Goal: Find specific page/section: Find specific page/section

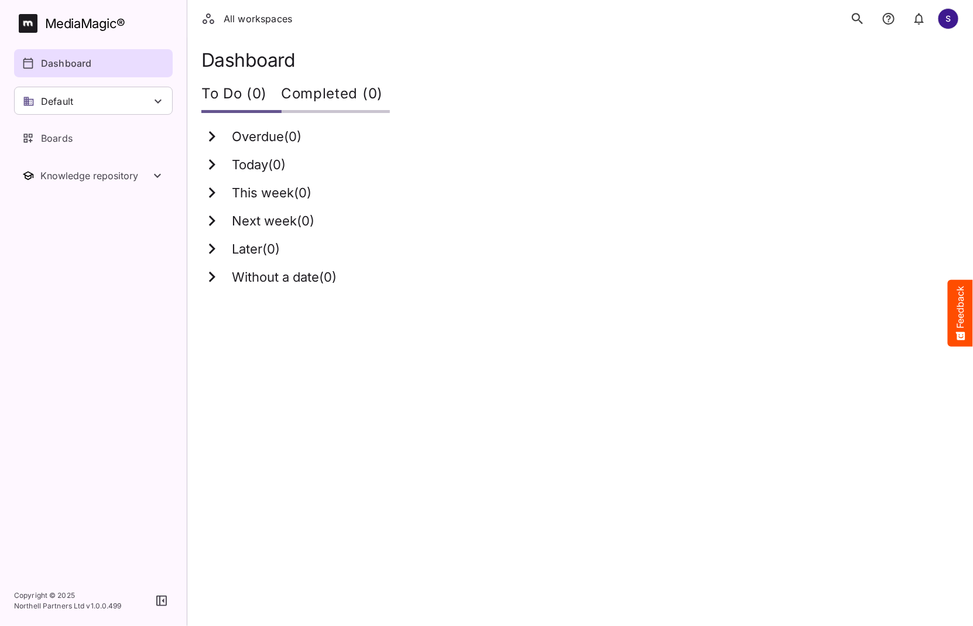
click at [855, 16] on icon "search" at bounding box center [857, 18] width 15 height 15
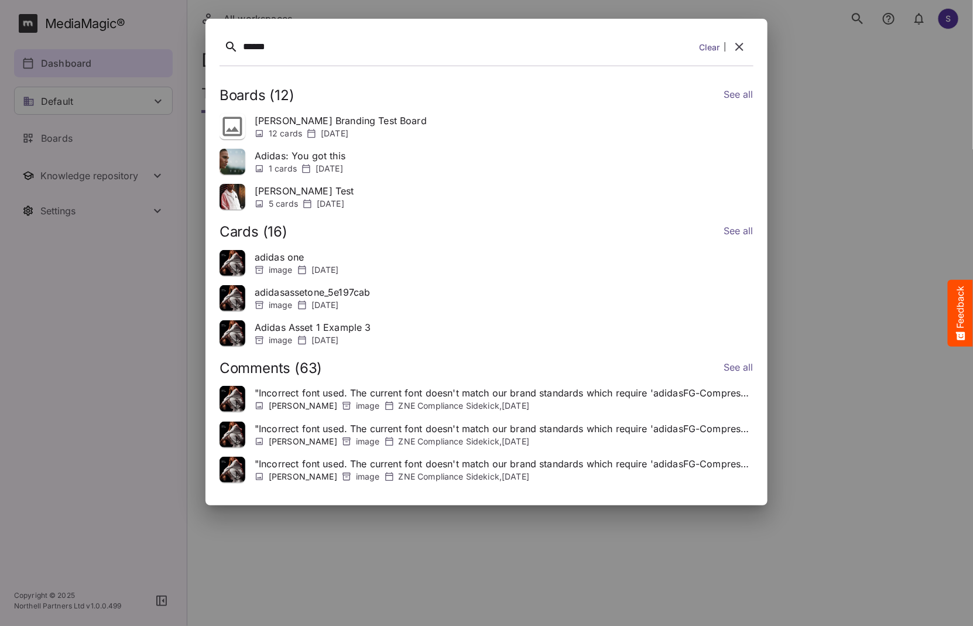
click at [846, 6] on button "search" at bounding box center [858, 18] width 25 height 25
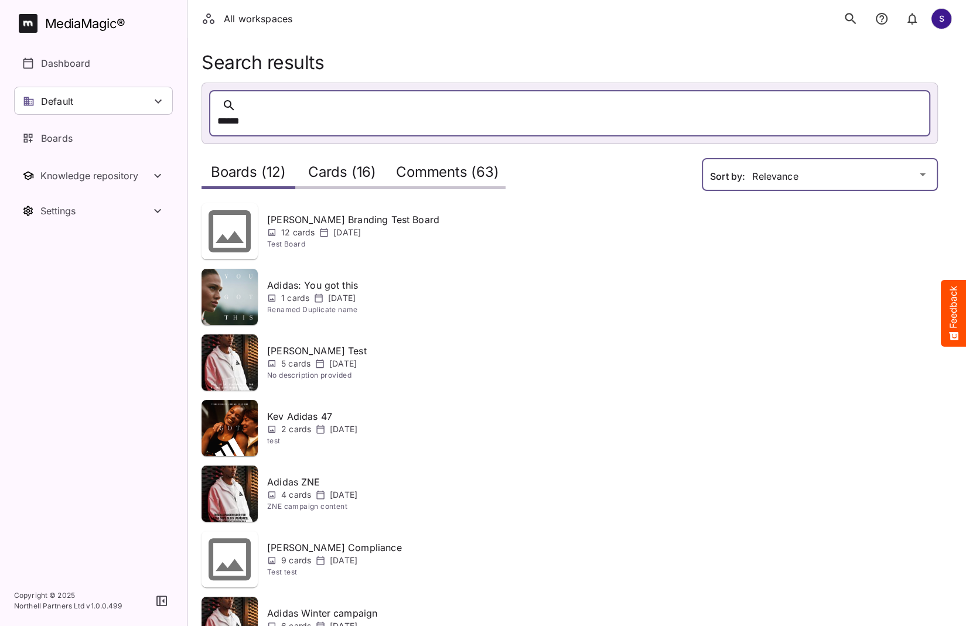
click at [822, 166] on div "All workspaces S MediaMagic ® Dashboard Default BasicSearchTestWorkspace Clearc…" at bounding box center [483, 448] width 966 height 896
click at [341, 164] on h2 "Cards (16)" at bounding box center [342, 175] width 68 height 22
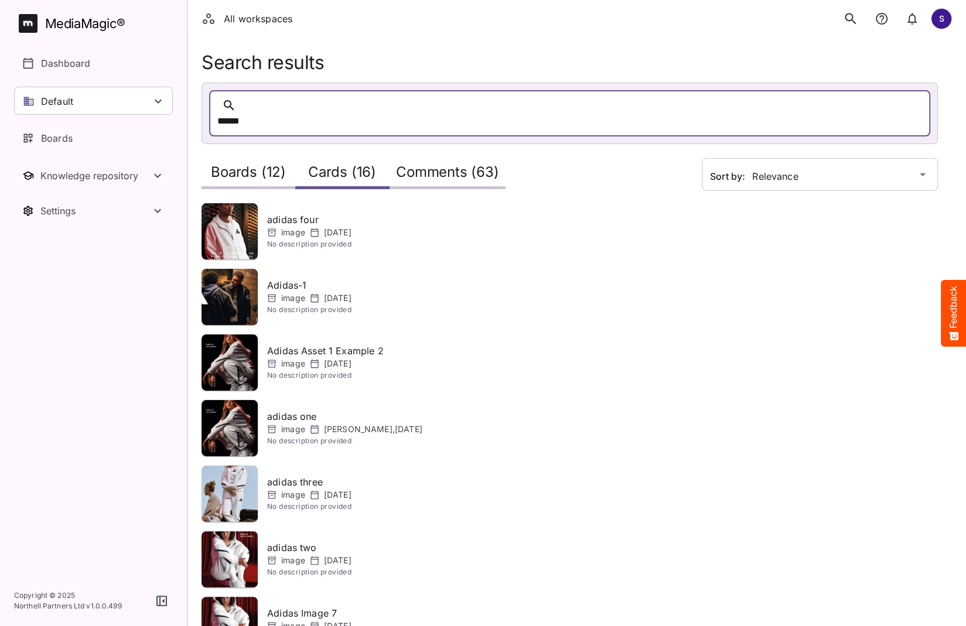
click at [241, 164] on h2 "Boards (12)" at bounding box center [248, 175] width 75 height 22
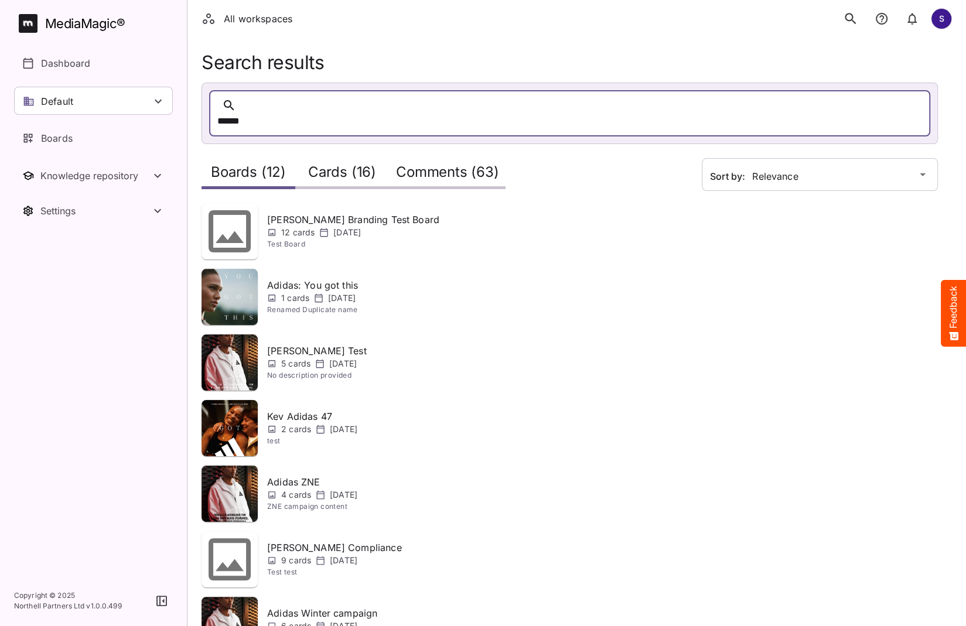
click at [843, 19] on icon "search" at bounding box center [850, 18] width 15 height 15
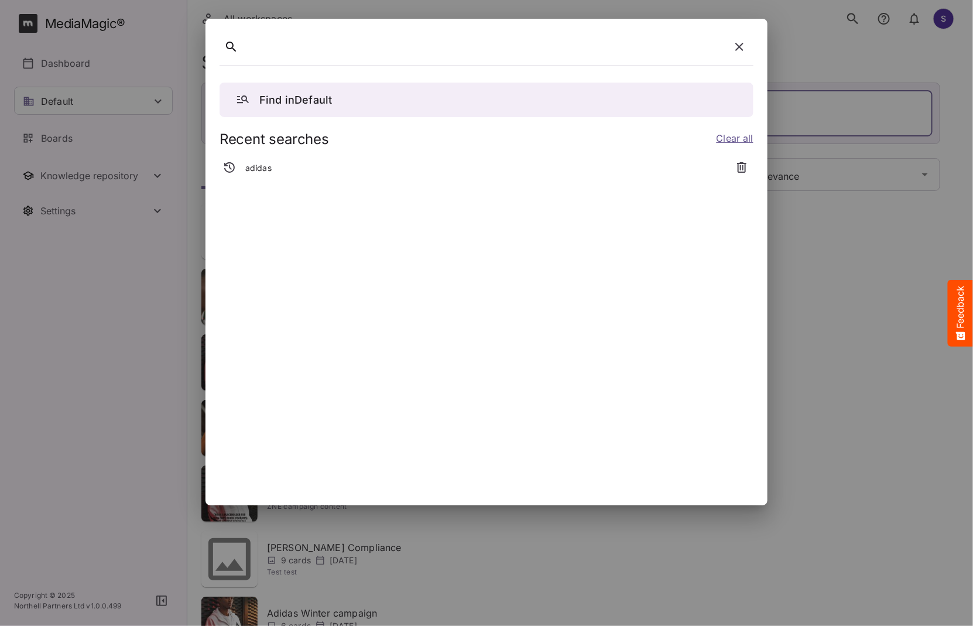
click at [259, 167] on p "adidas" at bounding box center [258, 168] width 26 height 12
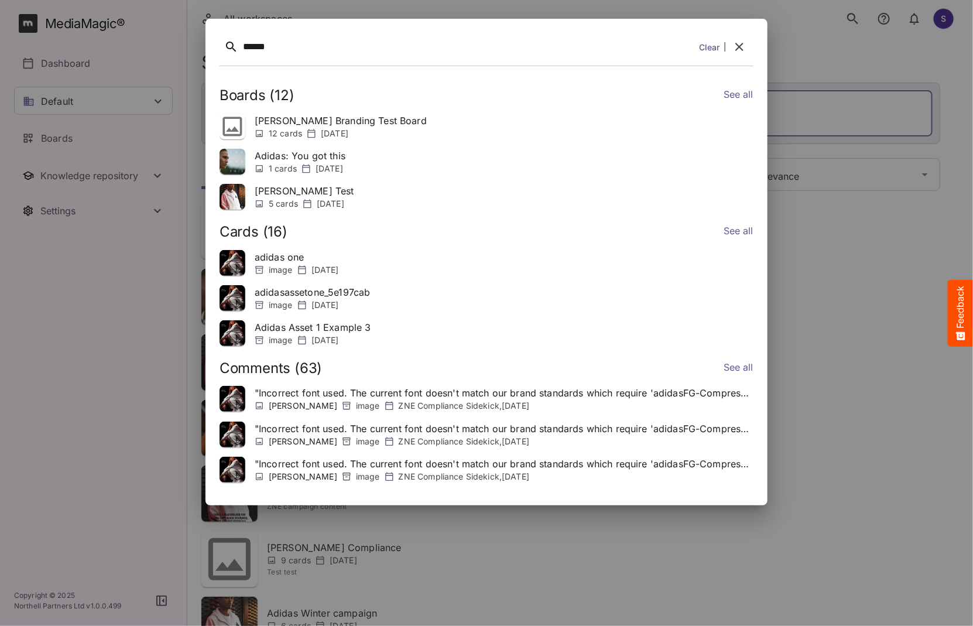
click at [737, 46] on icon "button" at bounding box center [740, 47] width 14 height 14
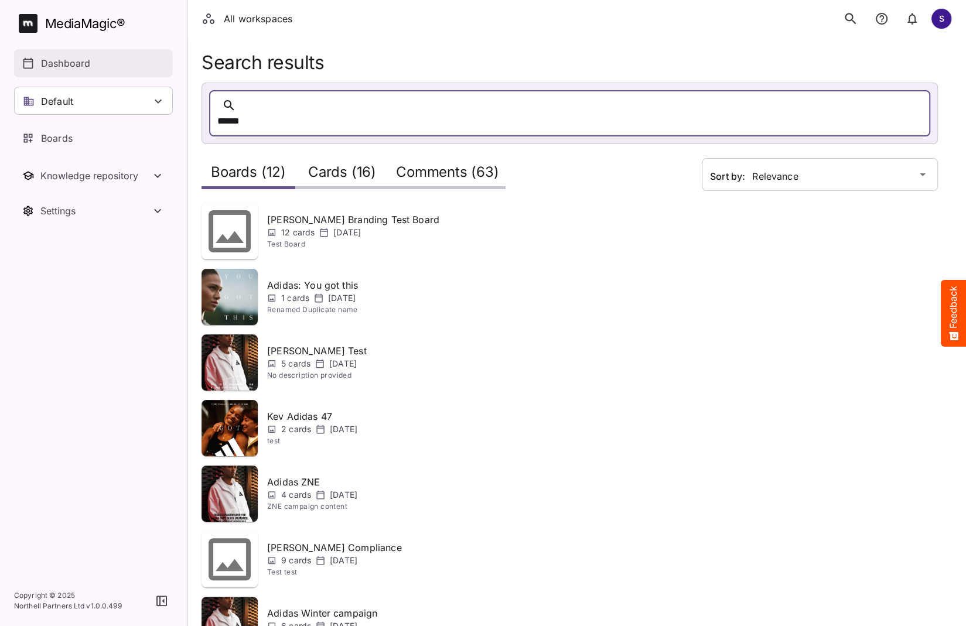
click at [104, 57] on div "Dashboard" at bounding box center [93, 63] width 143 height 14
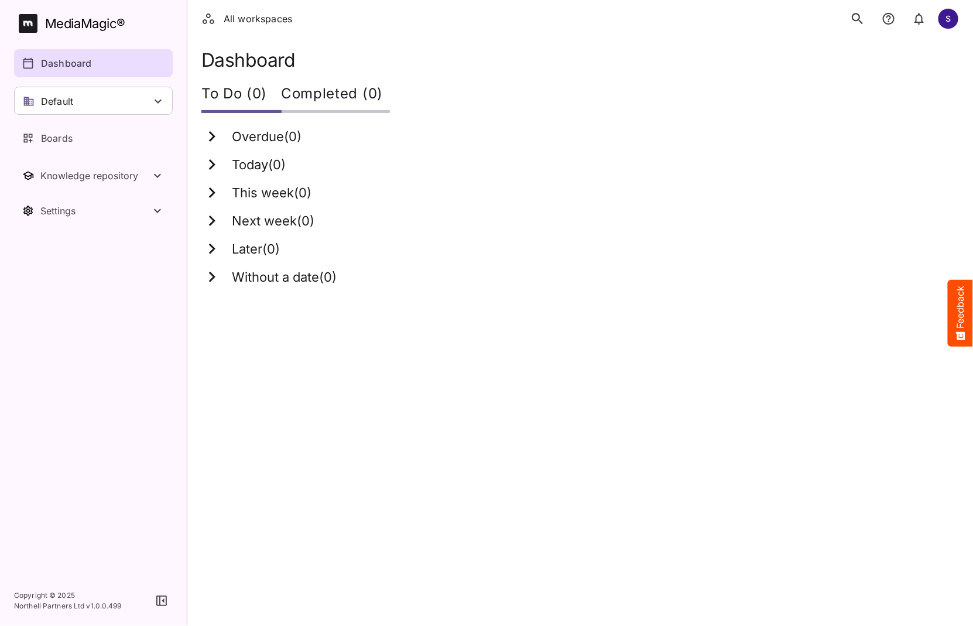
click at [870, 18] on button "search" at bounding box center [858, 18] width 25 height 25
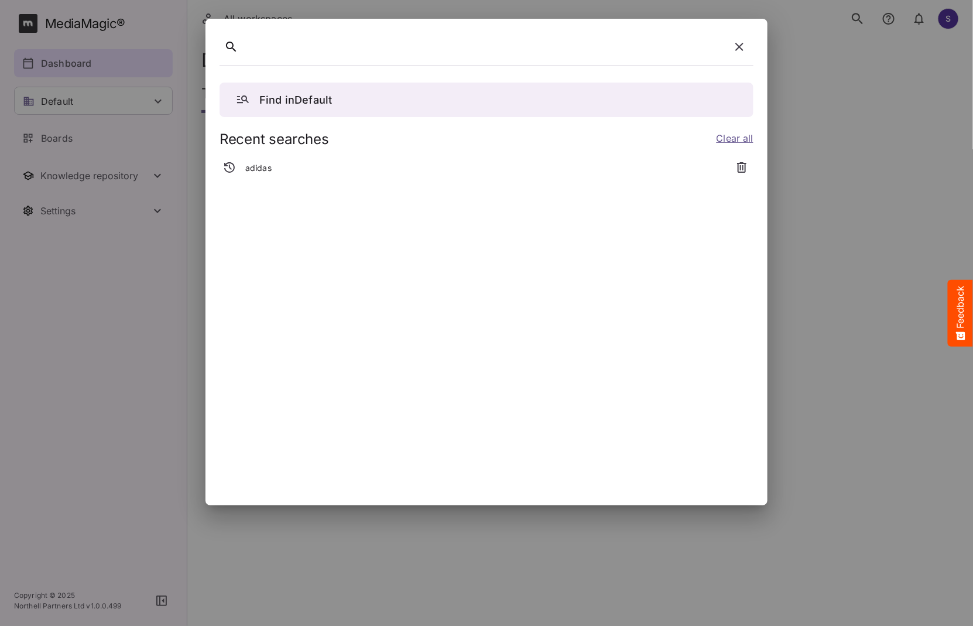
click at [285, 167] on div "adidas" at bounding box center [473, 168] width 506 height 21
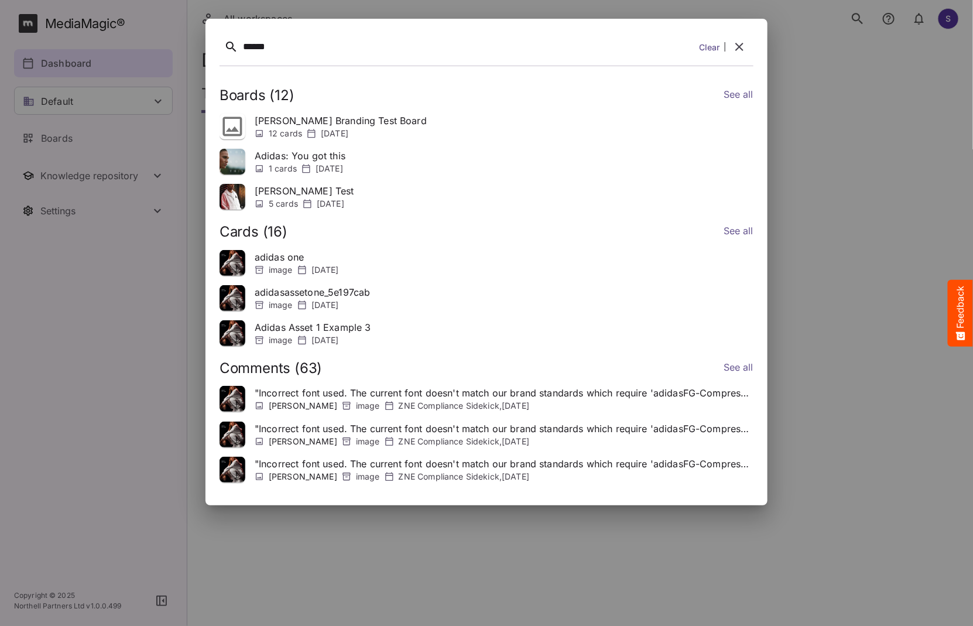
click at [751, 232] on link "See all" at bounding box center [739, 232] width 30 height 17
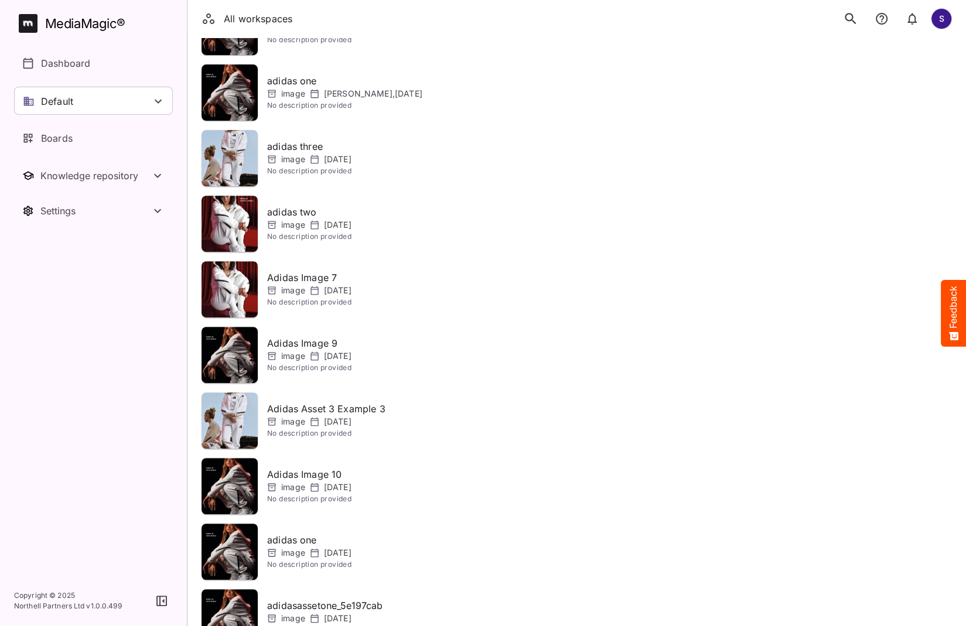
scroll to position [336, 0]
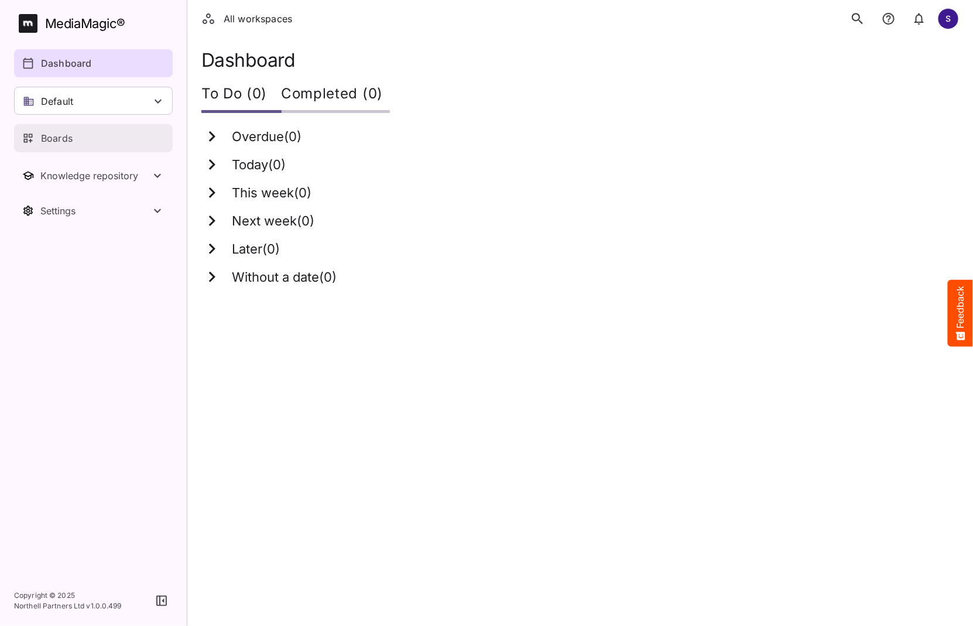
click at [63, 139] on p "Boards" at bounding box center [57, 138] width 32 height 14
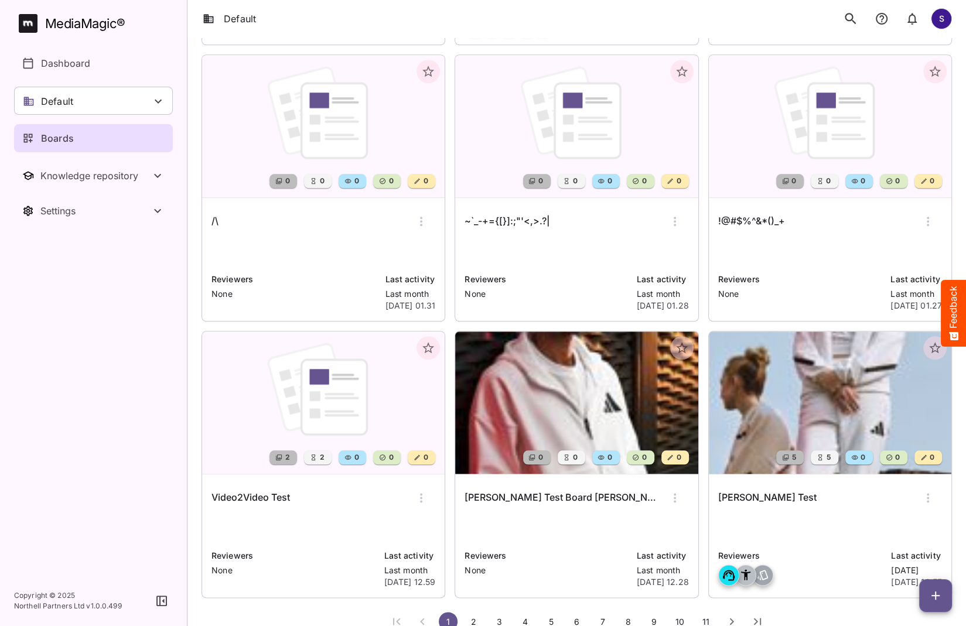
scroll to position [999, 0]
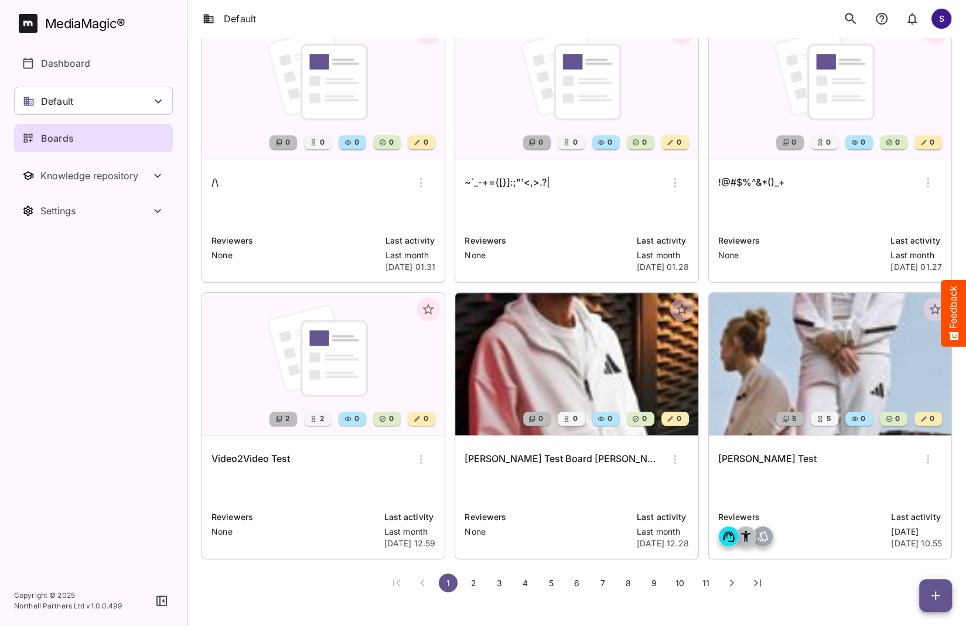
click at [818, 375] on img at bounding box center [830, 364] width 242 height 142
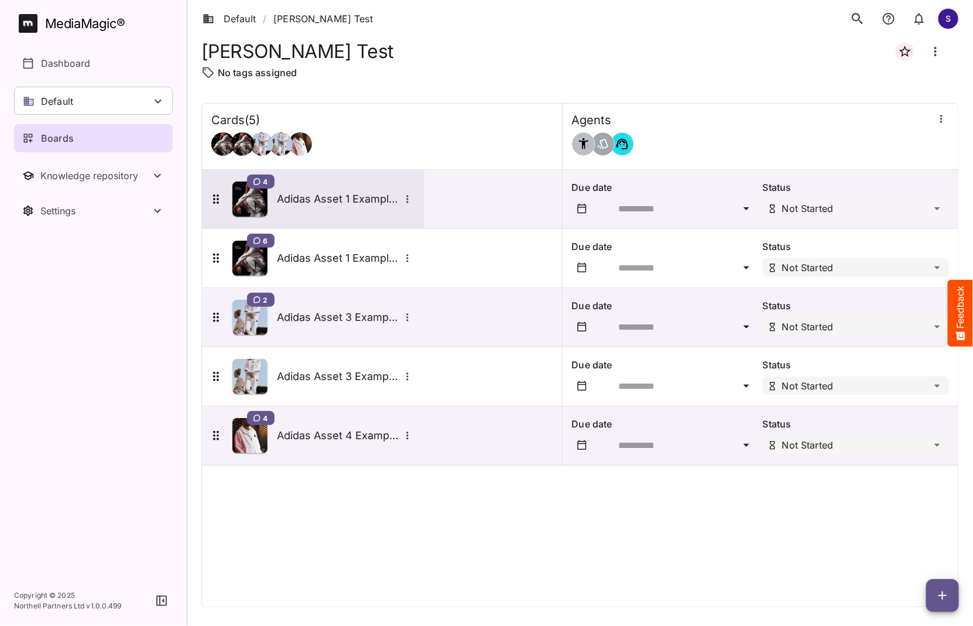
click at [256, 207] on img at bounding box center [249, 199] width 35 height 35
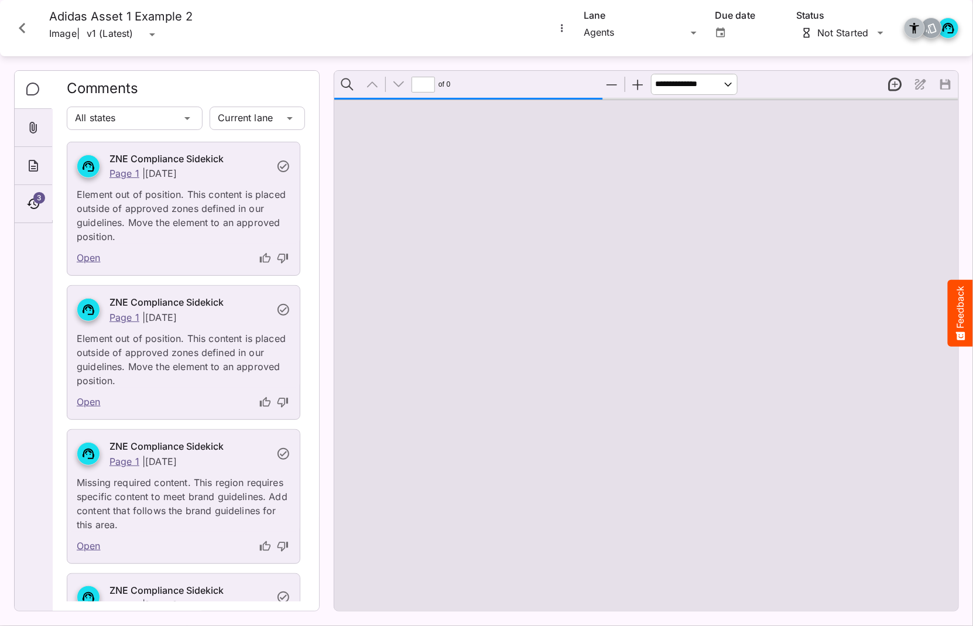
type input "*"
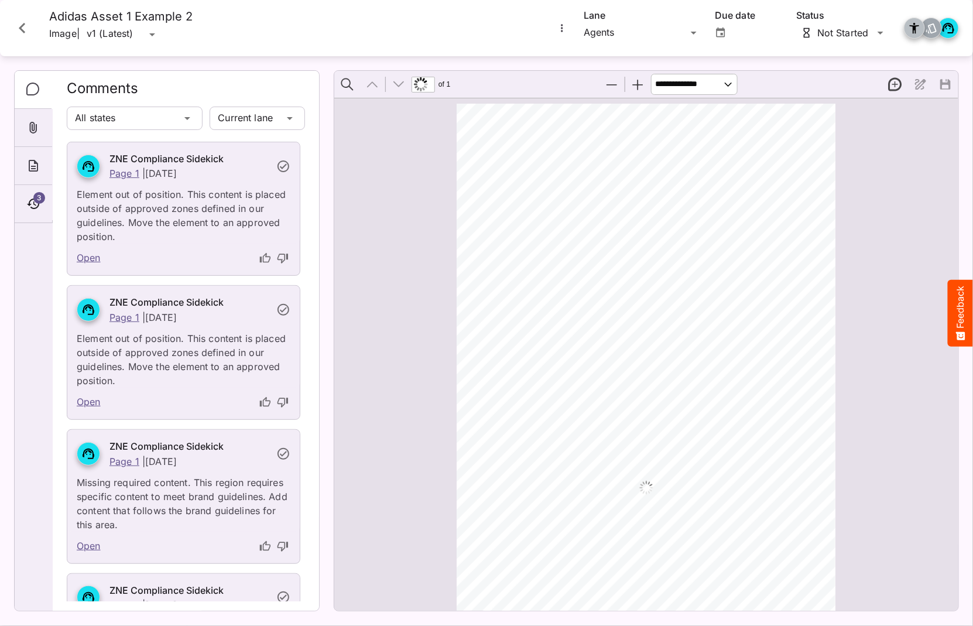
scroll to position [6, 0]
click at [28, 30] on icon "Close card" at bounding box center [22, 28] width 21 height 21
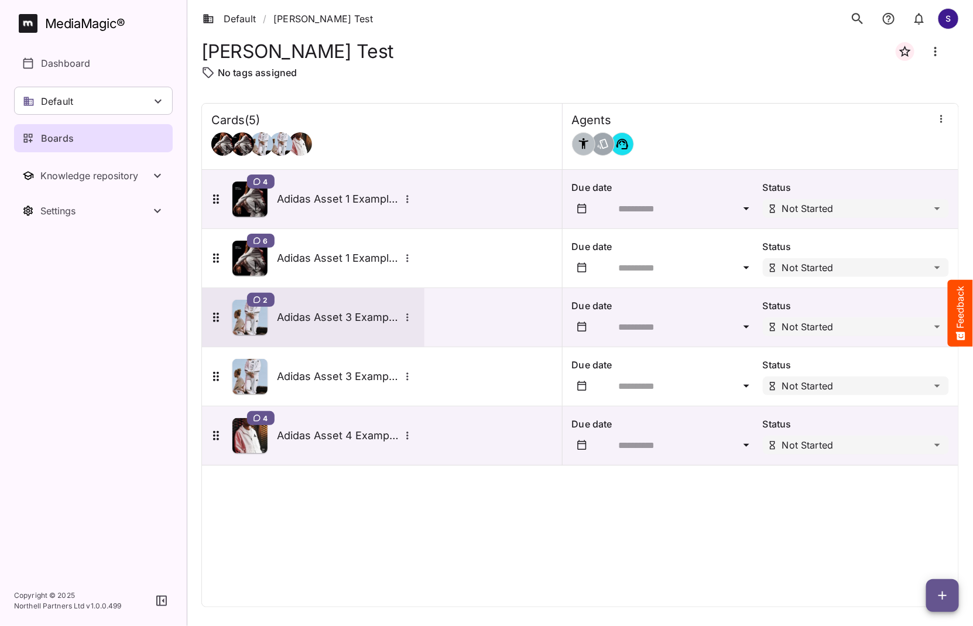
click at [317, 303] on div "2 Adidas Asset 3 Example 2" at bounding box center [312, 317] width 206 height 35
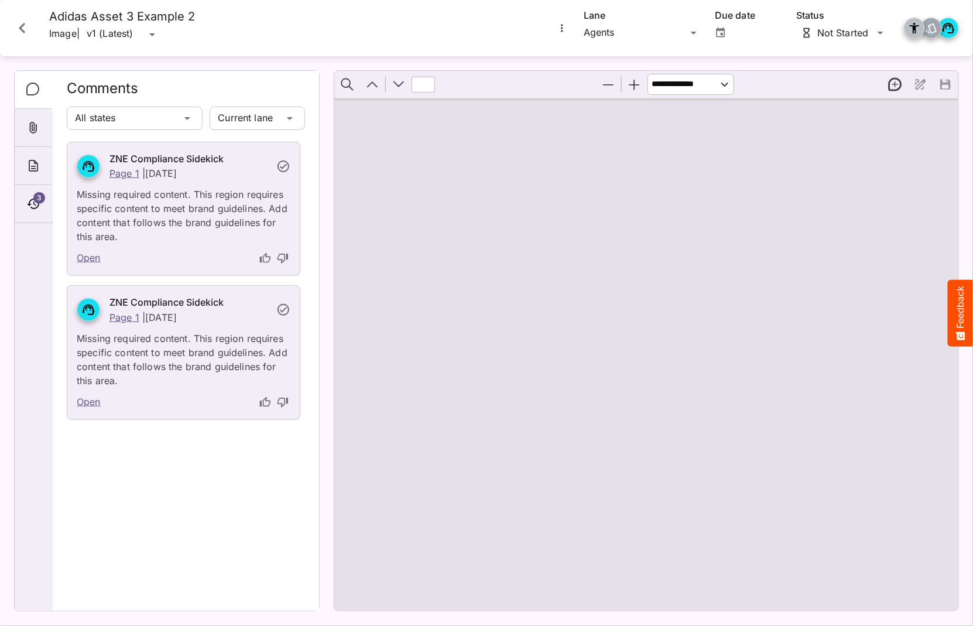
click at [28, 21] on icon "Close card" at bounding box center [22, 28] width 21 height 21
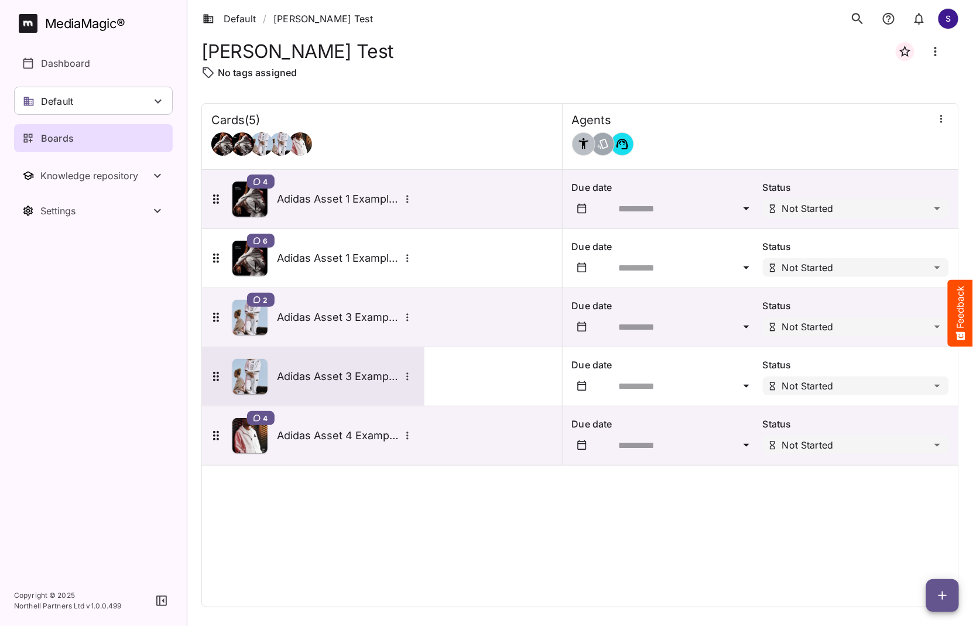
click at [251, 367] on img at bounding box center [249, 376] width 35 height 35
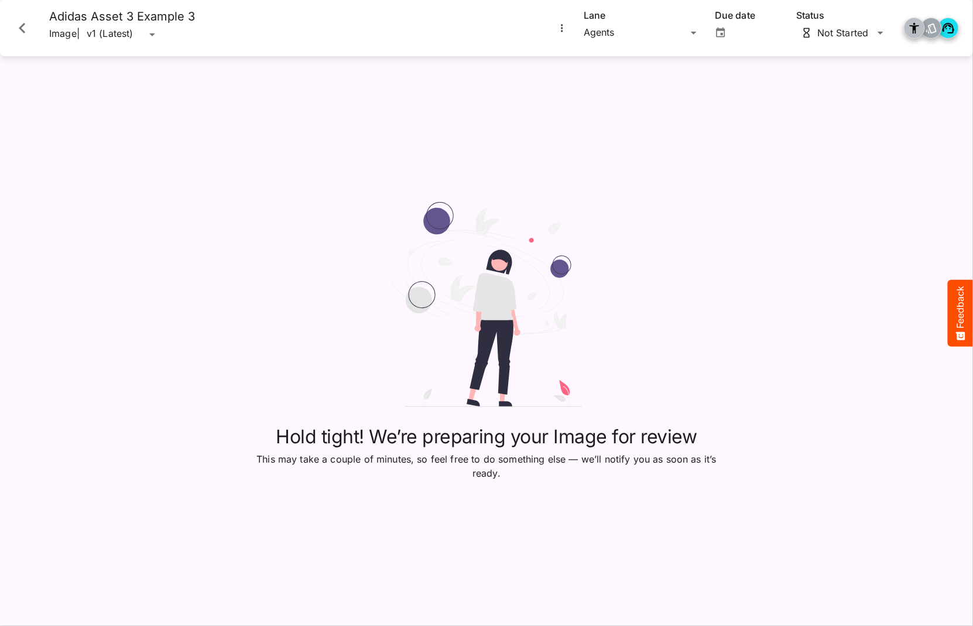
click at [29, 32] on icon "Close card" at bounding box center [22, 28] width 21 height 21
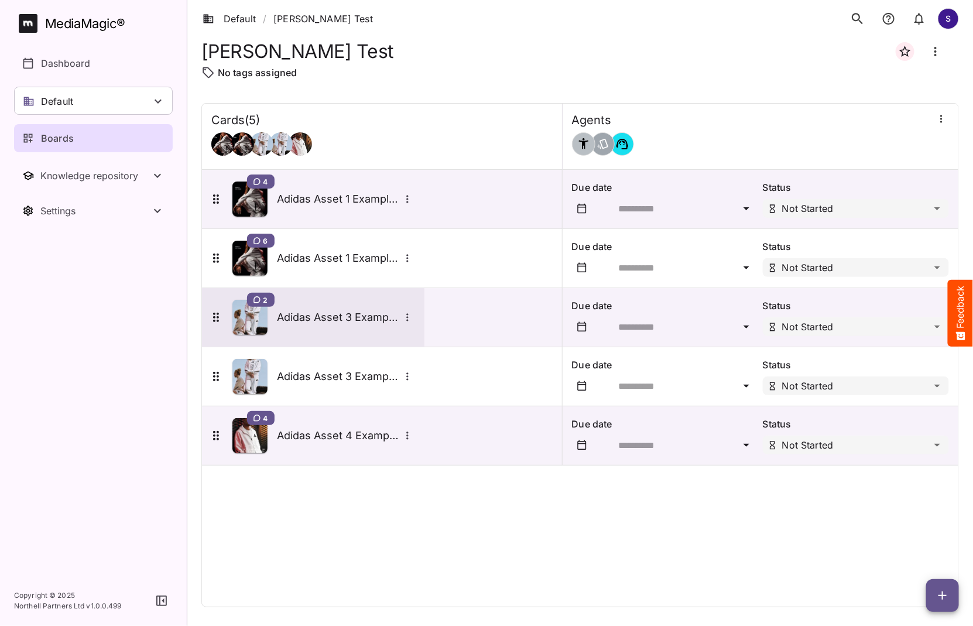
click at [253, 321] on img at bounding box center [249, 317] width 35 height 35
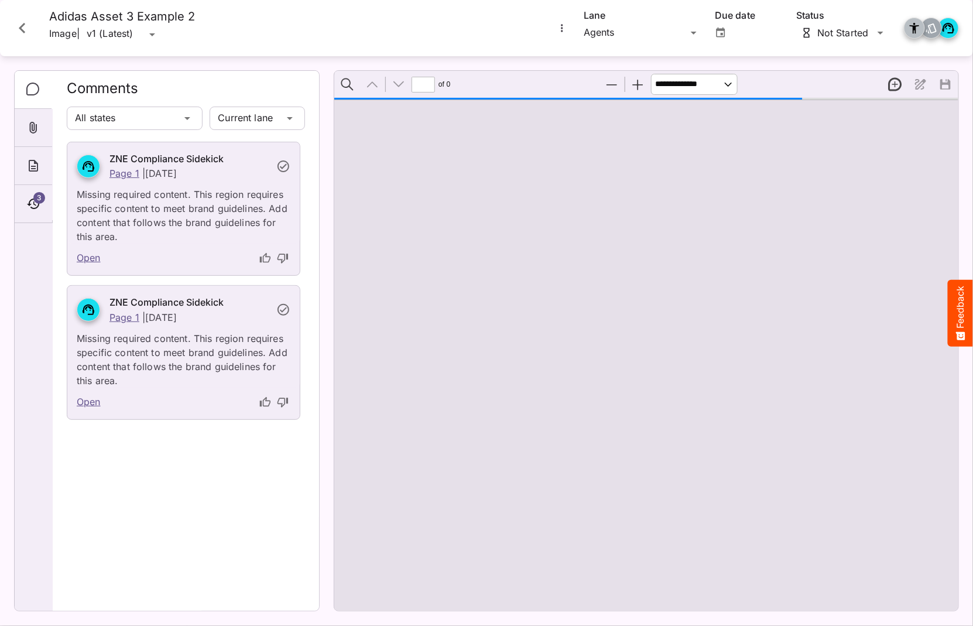
type input "*"
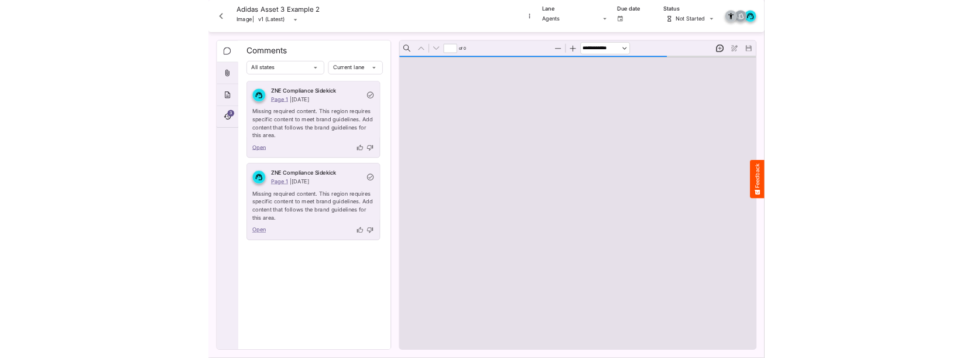
scroll to position [6, 0]
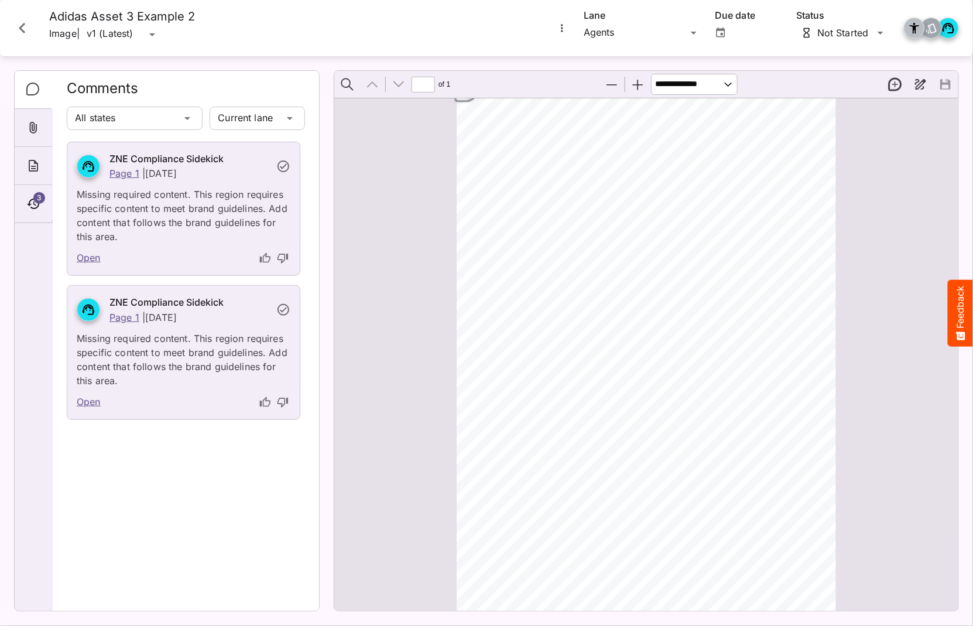
click at [25, 30] on icon "Close card" at bounding box center [22, 28] width 21 height 21
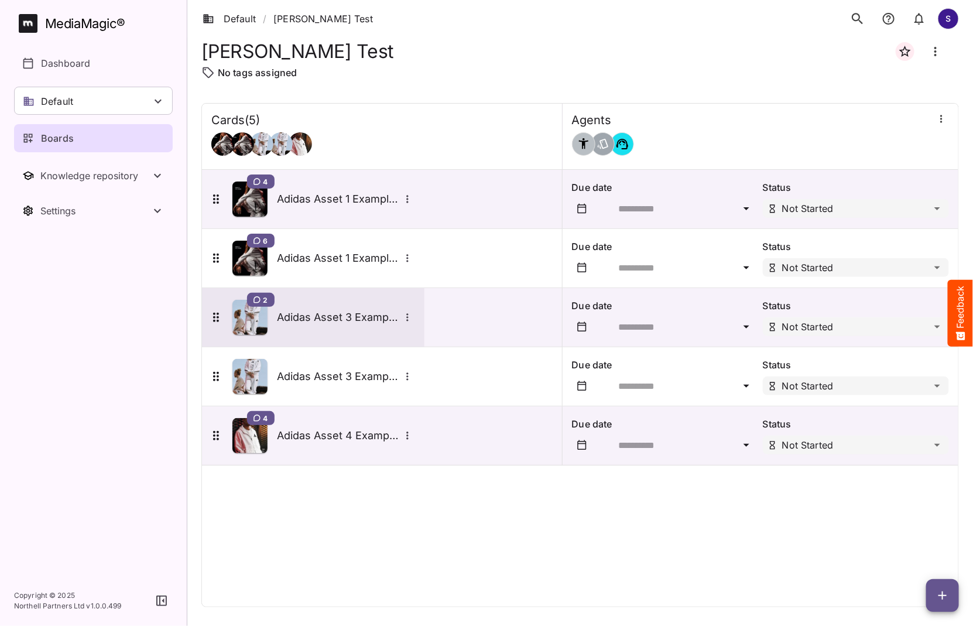
click at [252, 326] on img at bounding box center [249, 317] width 35 height 35
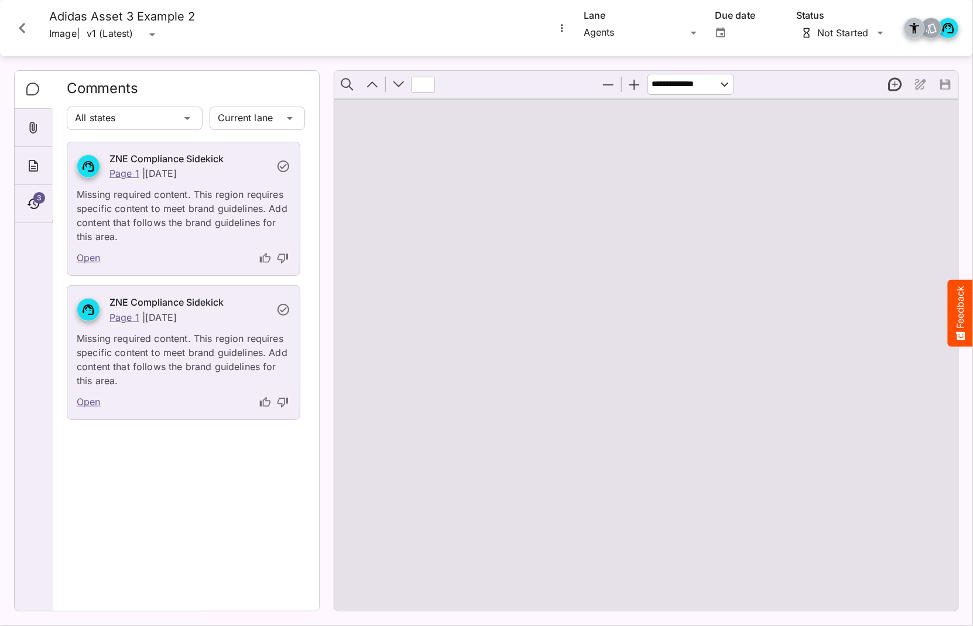
click at [442, 32] on div "Adidas Asset 3 Example 2 Image | v1 (Latest) v1 (Latest)" at bounding box center [276, 27] width 543 height 37
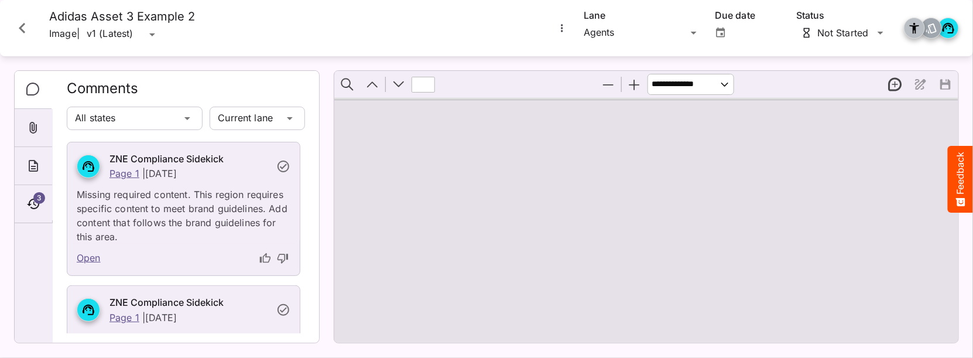
click at [25, 35] on icon "Close card" at bounding box center [22, 28] width 21 height 21
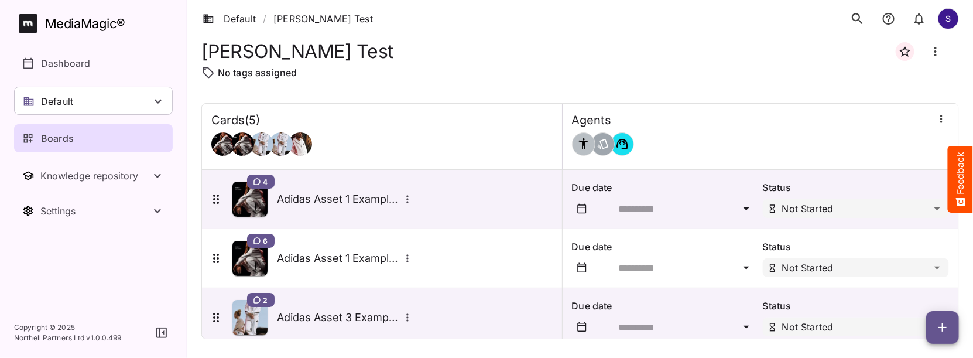
click at [237, 304] on img at bounding box center [249, 317] width 35 height 35
